Goal: Task Accomplishment & Management: Use online tool/utility

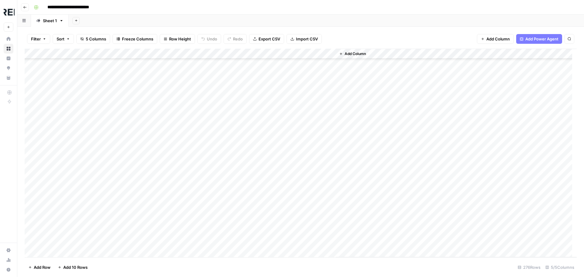
scroll to position [2667, 0]
click at [147, 135] on div "Add Column" at bounding box center [301, 153] width 552 height 209
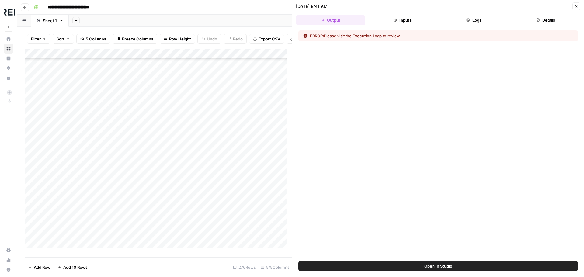
click at [479, 19] on button "Logs" at bounding box center [474, 20] width 69 height 10
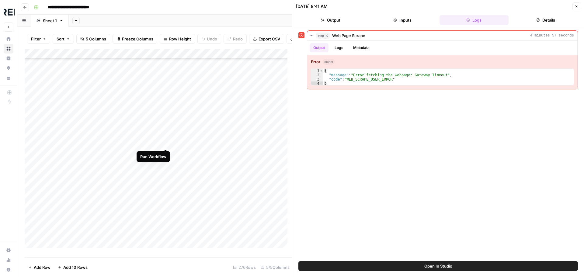
click at [167, 142] on div "Add Column" at bounding box center [158, 151] width 267 height 204
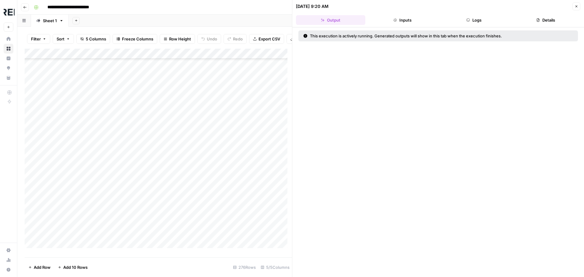
scroll to position [1398, 0]
click at [139, 148] on div "Add Column" at bounding box center [158, 151] width 267 height 204
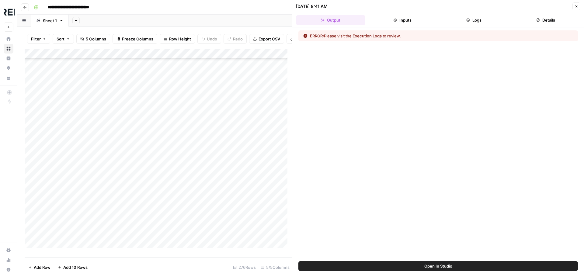
click at [480, 21] on button "Logs" at bounding box center [474, 20] width 69 height 10
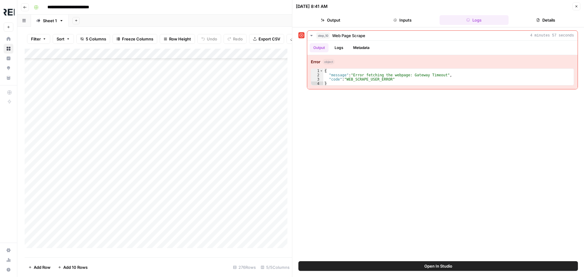
scroll to position [122, 0]
click at [193, 152] on div "Add Column" at bounding box center [158, 151] width 267 height 204
click at [165, 122] on div "Add Column" at bounding box center [158, 151] width 267 height 204
click at [164, 155] on div "Add Column" at bounding box center [158, 151] width 267 height 204
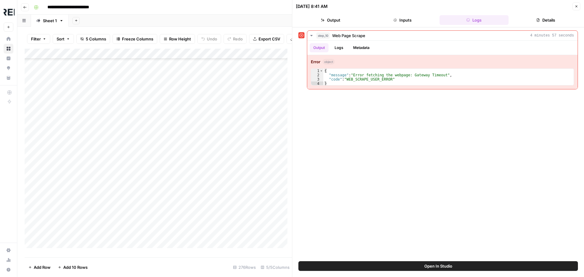
click at [283, 92] on div "Add Column" at bounding box center [158, 151] width 267 height 204
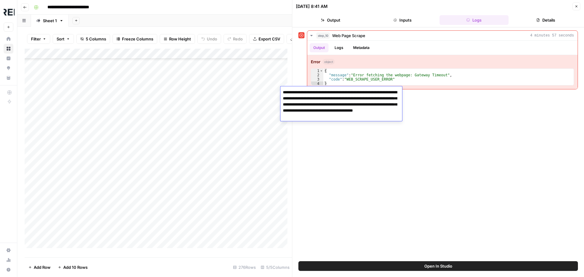
click at [283, 92] on textarea "**********" at bounding box center [342, 104] width 122 height 33
click at [95, 225] on div "Add Column" at bounding box center [158, 151] width 267 height 204
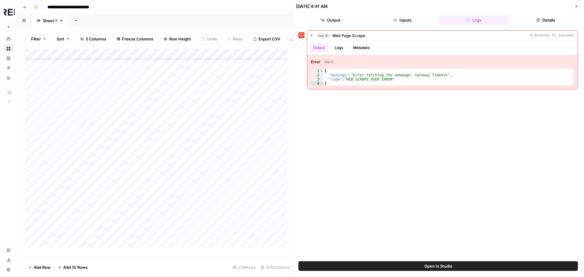
scroll to position [456, 0]
click at [165, 212] on div "Add Column" at bounding box center [158, 151] width 267 height 204
click at [165, 174] on div "Add Column" at bounding box center [158, 151] width 267 height 204
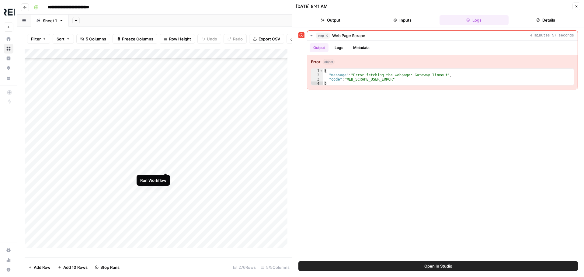
click at [166, 168] on div "Add Column" at bounding box center [158, 151] width 267 height 204
click at [579, 7] on button "Close" at bounding box center [577, 6] width 8 height 8
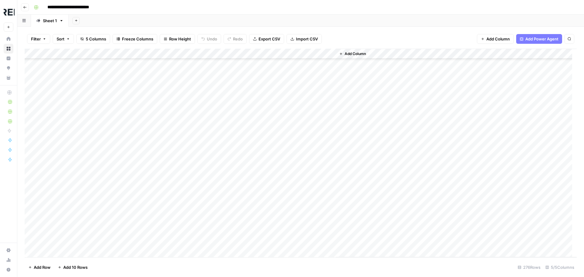
scroll to position [1704, 0]
click at [166, 180] on div "Add Column" at bounding box center [301, 153] width 552 height 209
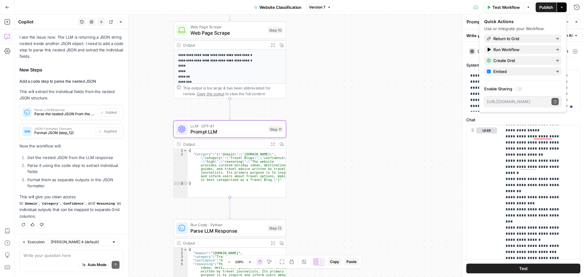
scroll to position [3906, 0]
